Goal: Navigation & Orientation: Find specific page/section

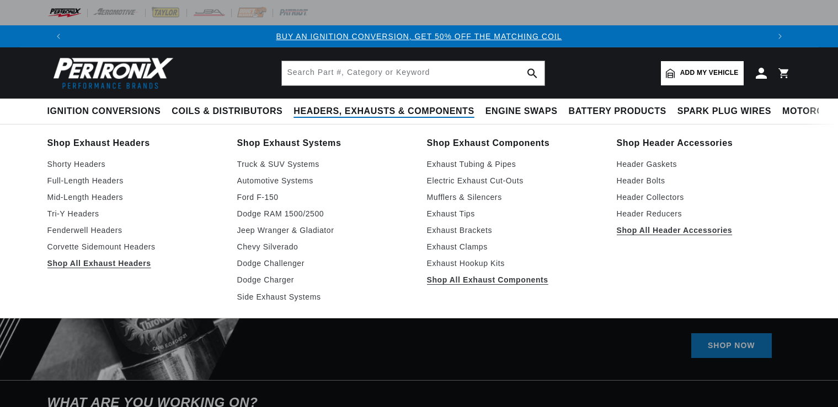
click at [420, 108] on span "Headers, Exhausts & Components" at bounding box center [383, 112] width 180 height 12
click at [110, 184] on link "Full-Length Headers" at bounding box center [134, 180] width 174 height 13
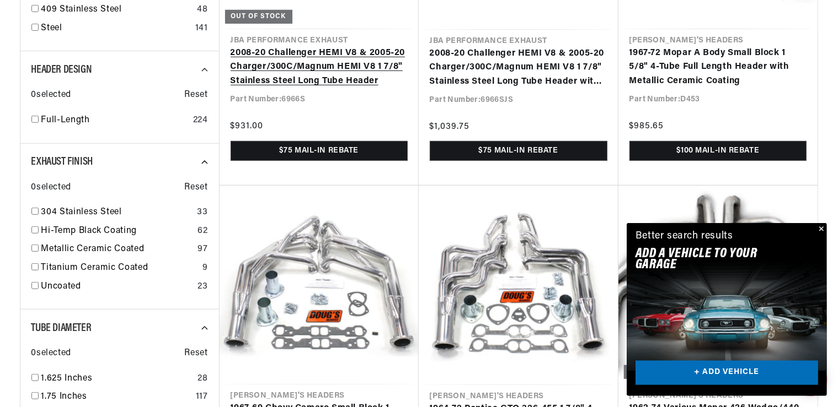
scroll to position [699, 0]
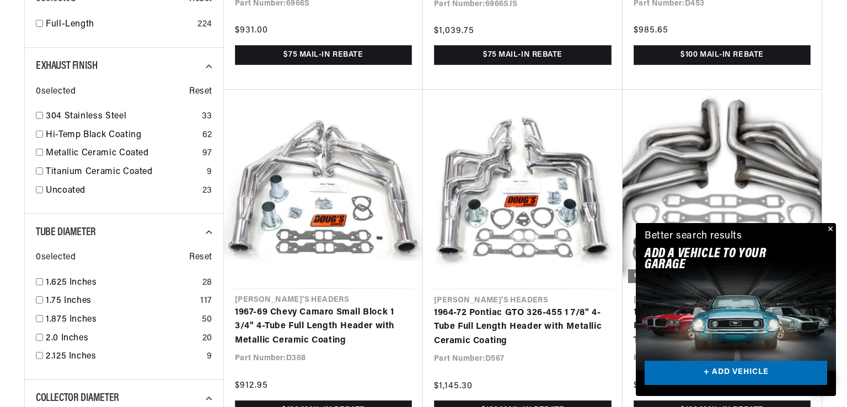
click at [830, 230] on div "Close dialog FIND THE RIGHT PARTS Take our quick quiz using the button below, a…" at bounding box center [423, 203] width 847 height 407
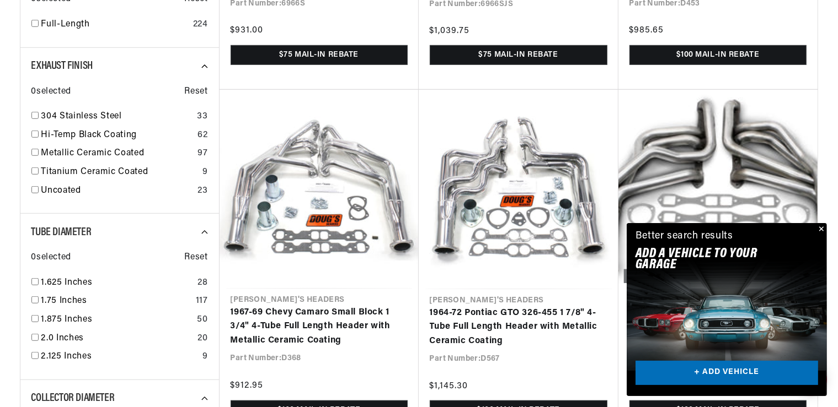
click at [820, 231] on button "Close" at bounding box center [819, 229] width 13 height 13
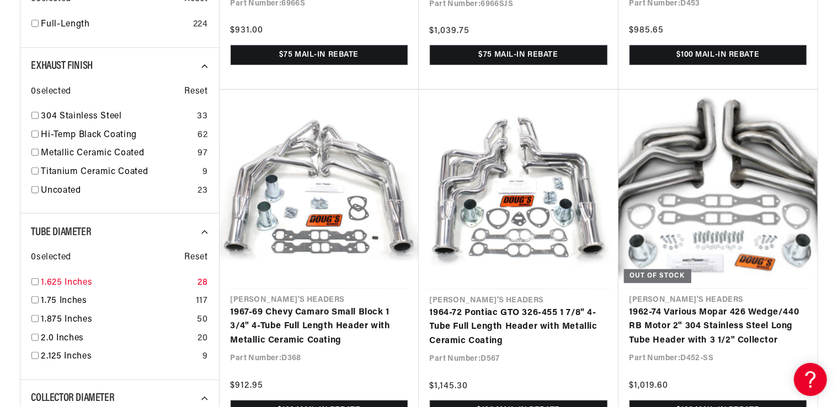
click at [35, 281] on input "checkbox" at bounding box center [34, 281] width 7 height 7
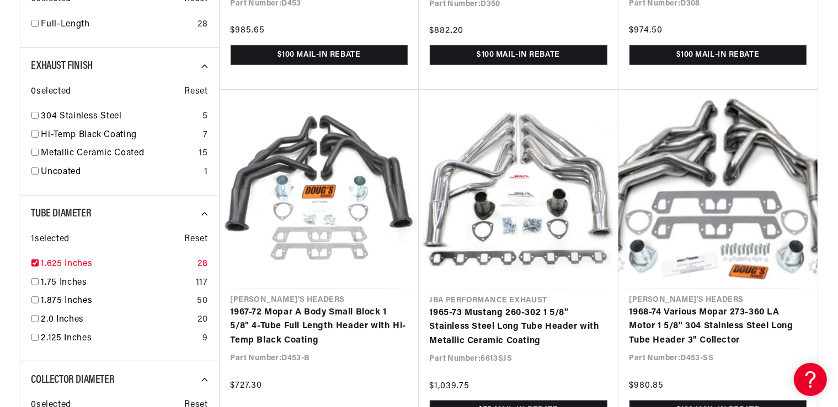
checkbox input "true"
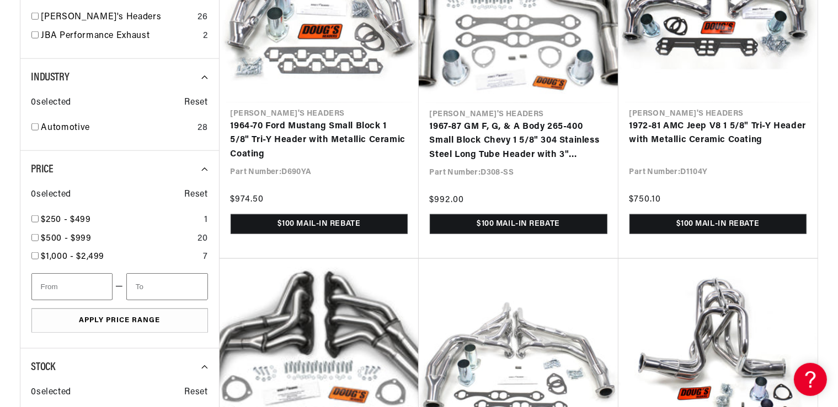
scroll to position [1281, 0]
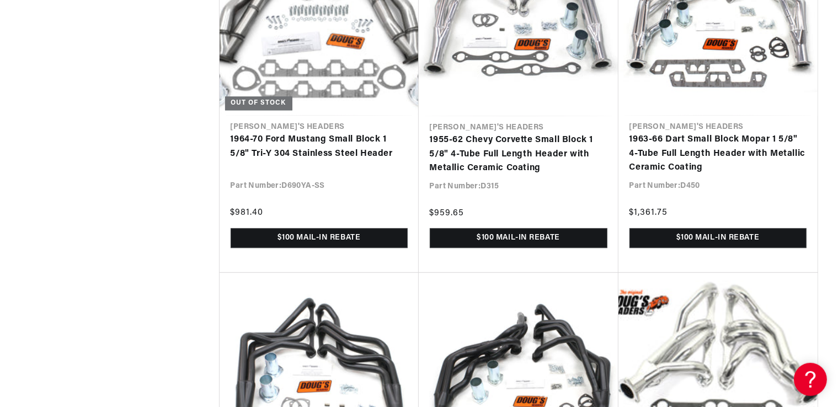
scroll to position [2737, 0]
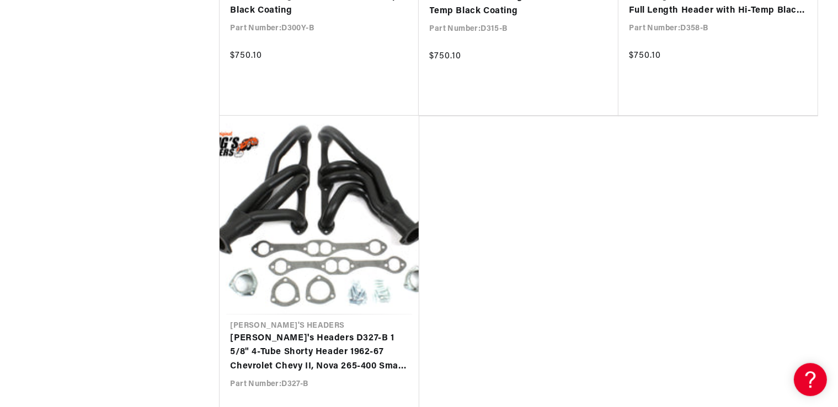
scroll to position [3551, 0]
